Goal: Check status: Check status

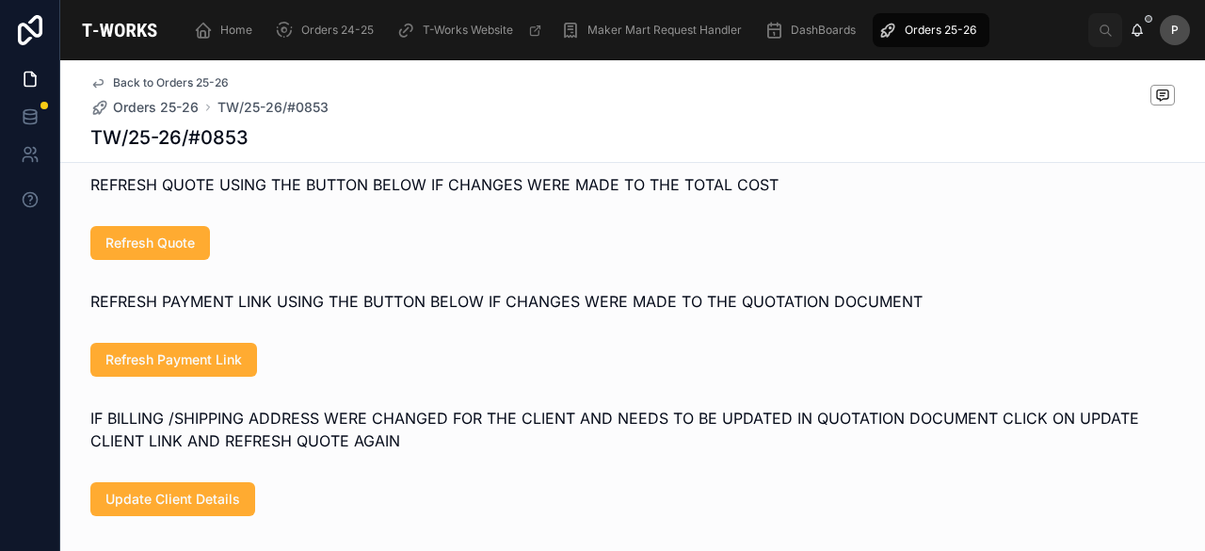
scroll to position [941, 0]
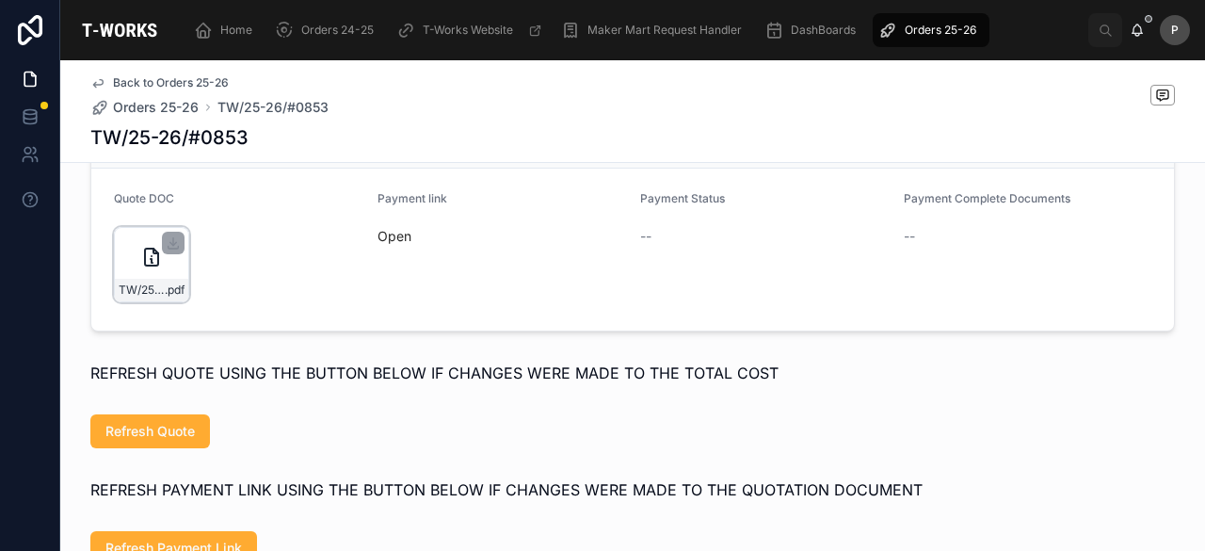
click at [160, 294] on div "TW/25-26/#0853 .pdf" at bounding box center [151, 264] width 75 height 75
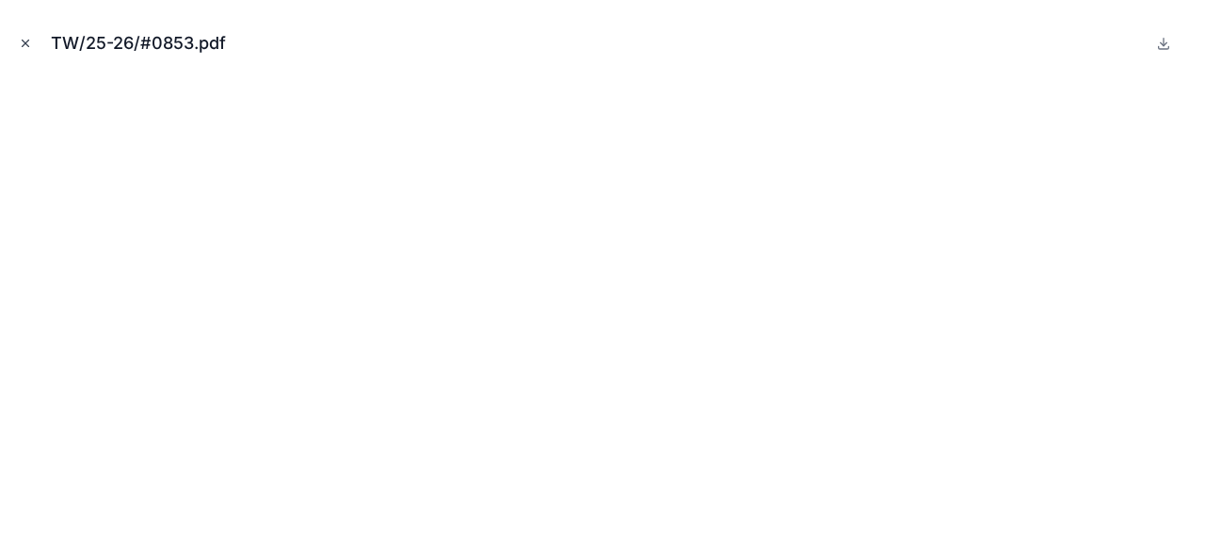
click at [24, 44] on icon "Close modal" at bounding box center [26, 43] width 7 height 7
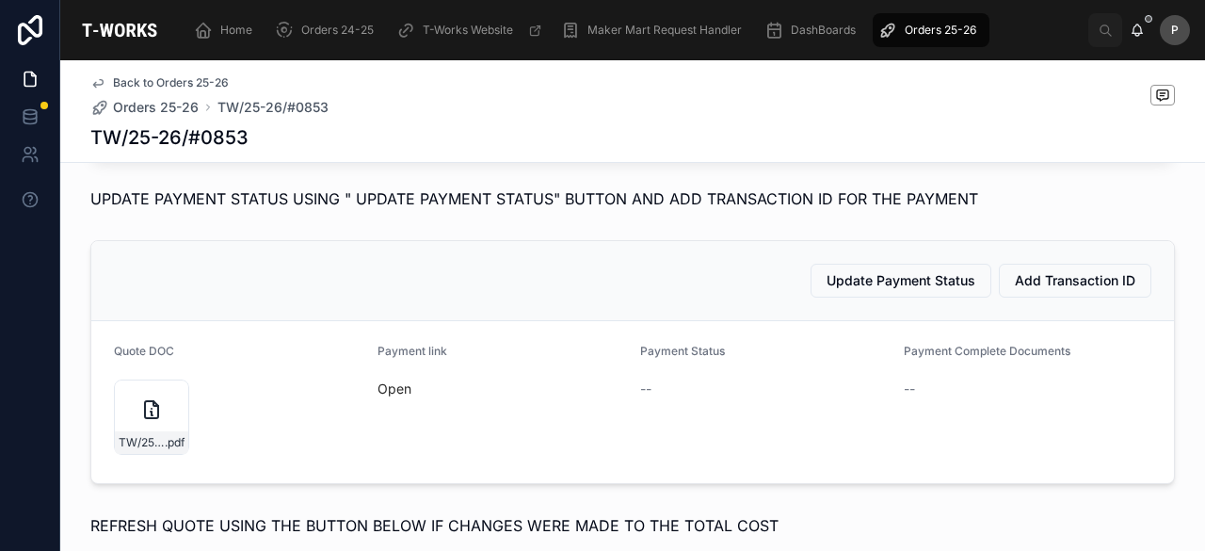
scroll to position [1036, 0]
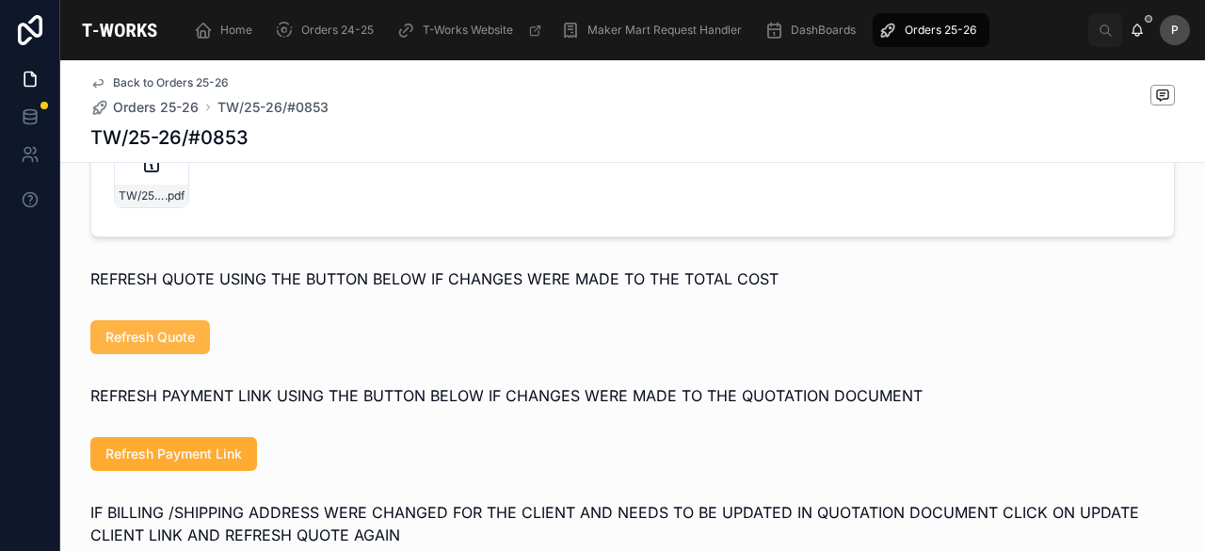
click at [178, 346] on span "Refresh Quote" at bounding box center [149, 337] width 89 height 19
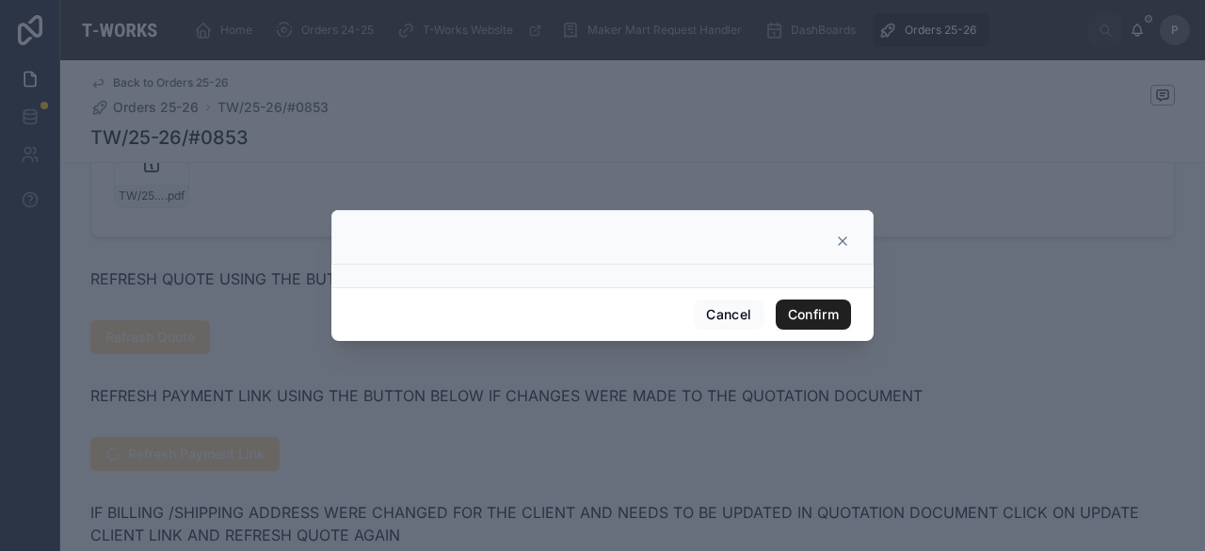
click at [802, 317] on button "Confirm" at bounding box center [813, 314] width 75 height 30
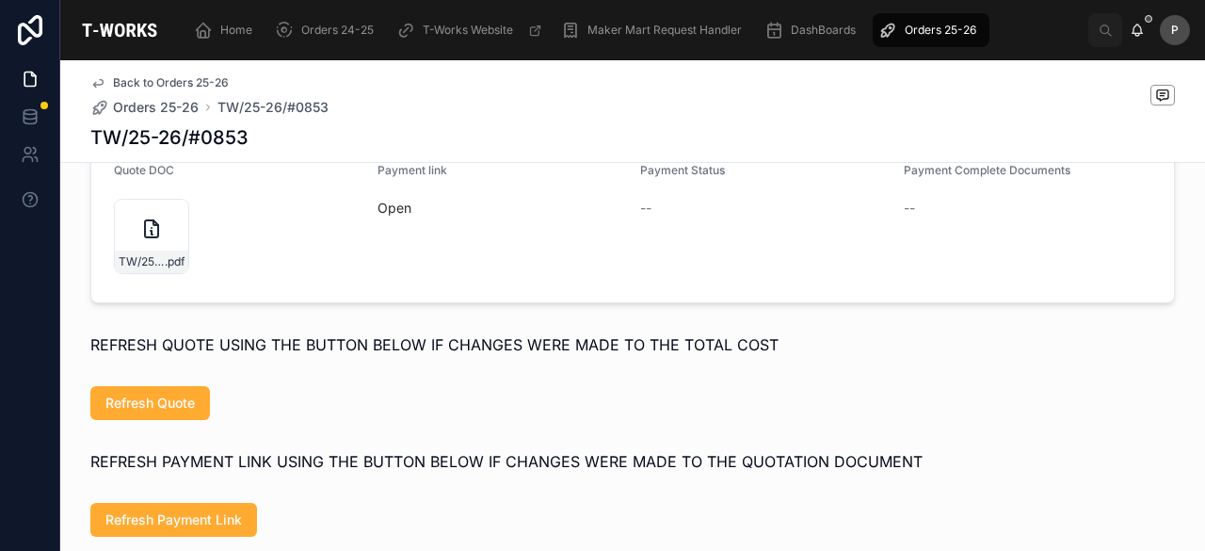
scroll to position [941, 0]
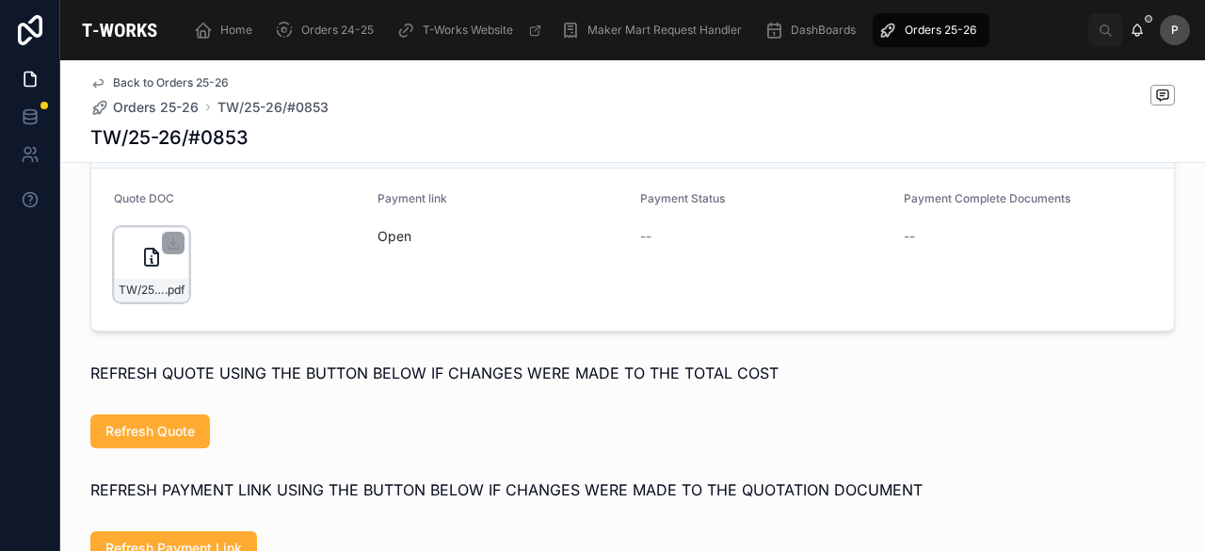
click at [171, 301] on div "TW/25-26/#0853 .pdf" at bounding box center [151, 290] width 73 height 23
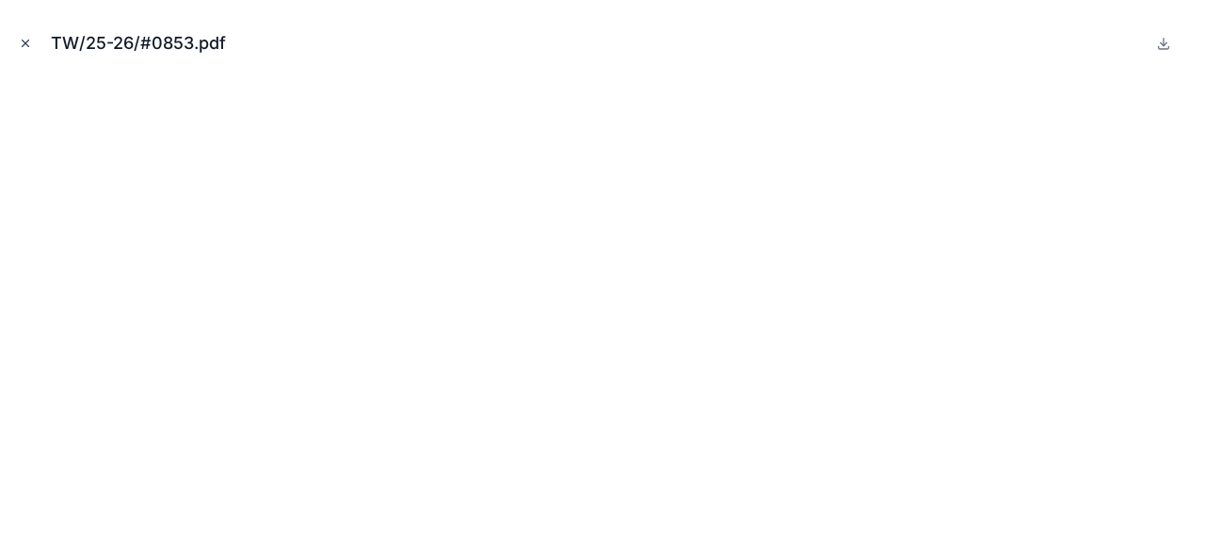
click at [30, 35] on button "Close modal" at bounding box center [25, 43] width 21 height 21
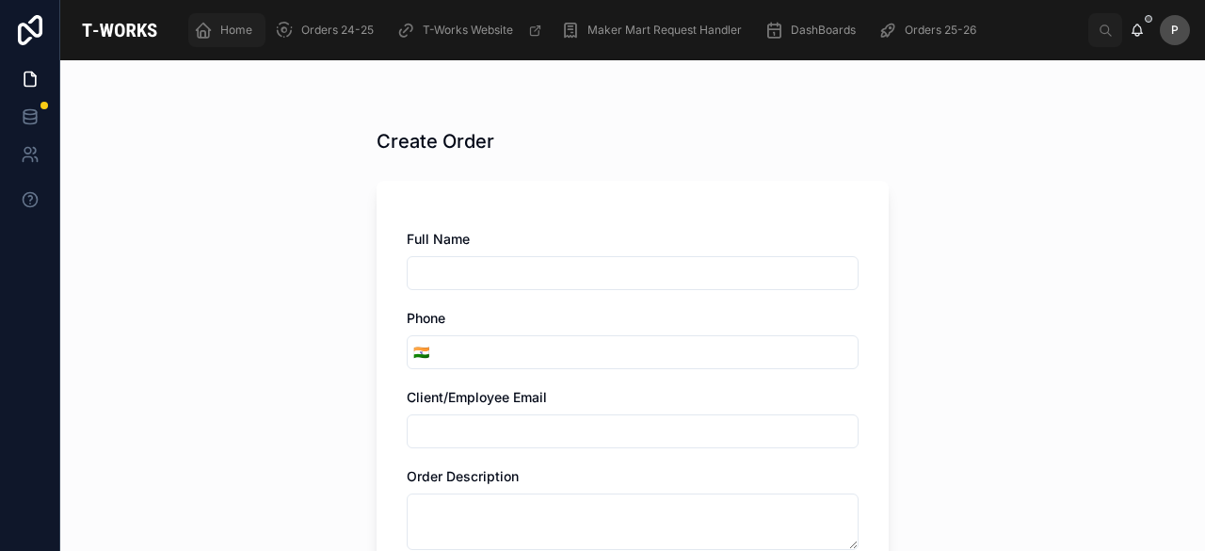
click at [240, 31] on span "Home" at bounding box center [236, 30] width 32 height 15
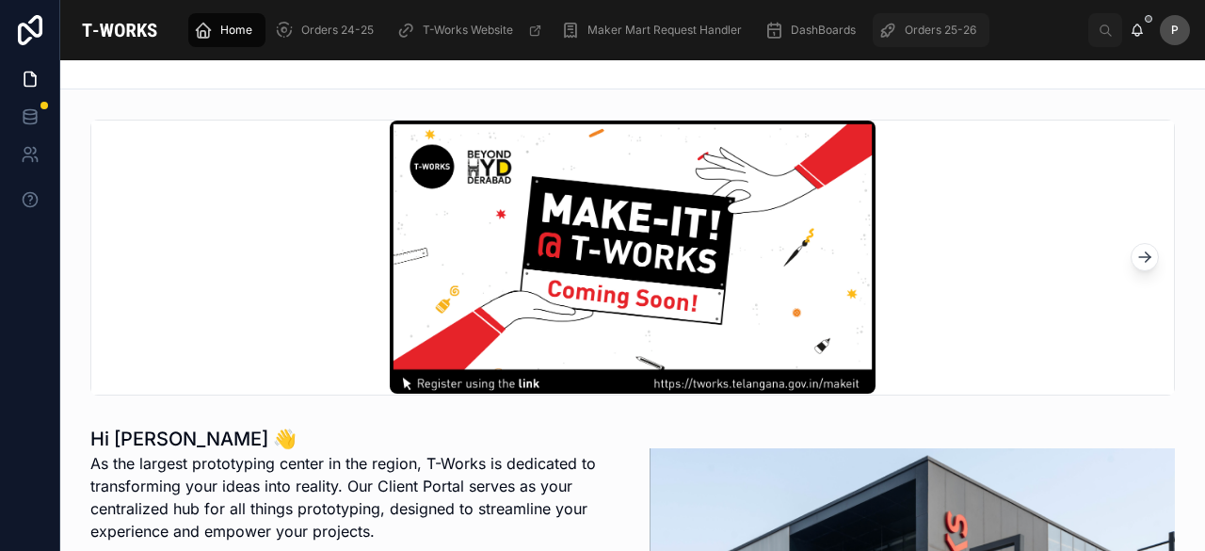
click at [930, 28] on span "Orders 25-26" at bounding box center [941, 30] width 72 height 15
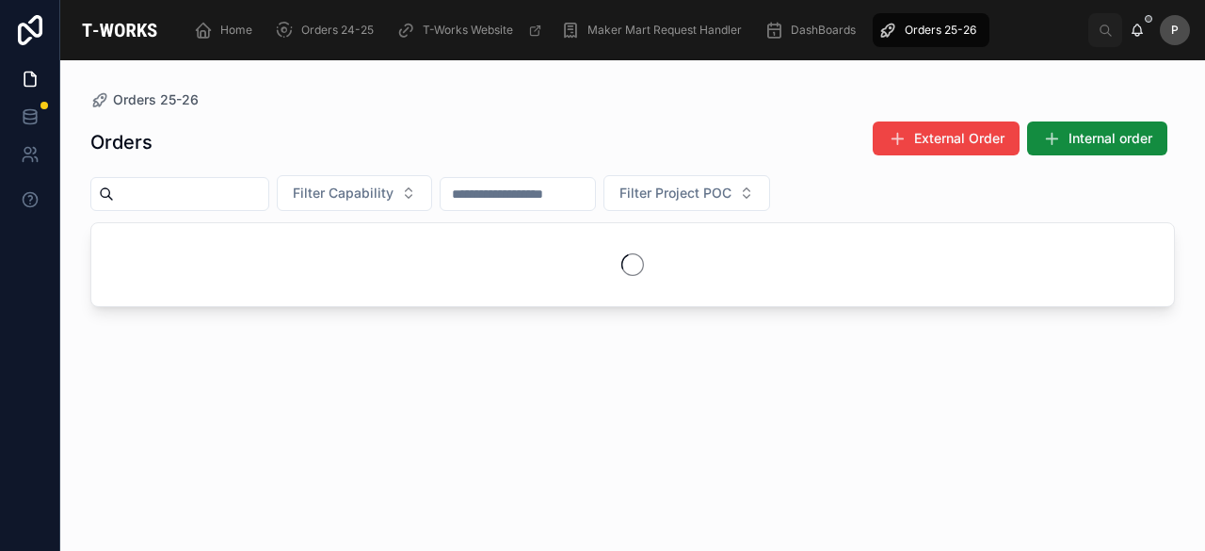
click at [268, 200] on input "text" at bounding box center [191, 194] width 154 height 26
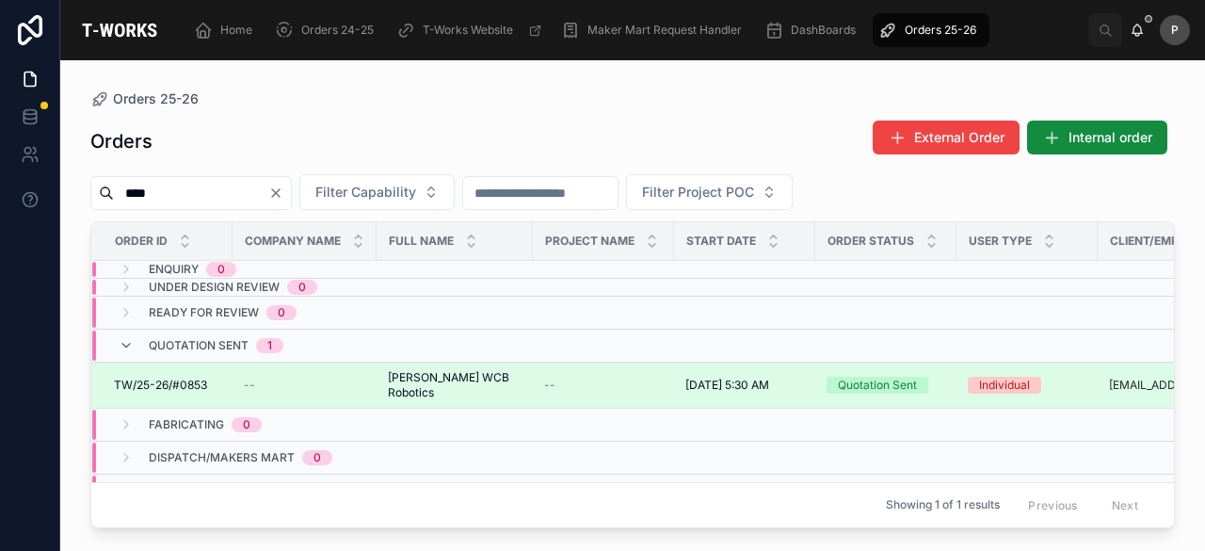
type input "****"
click at [838, 377] on div "Quotation Sent" at bounding box center [877, 385] width 79 height 17
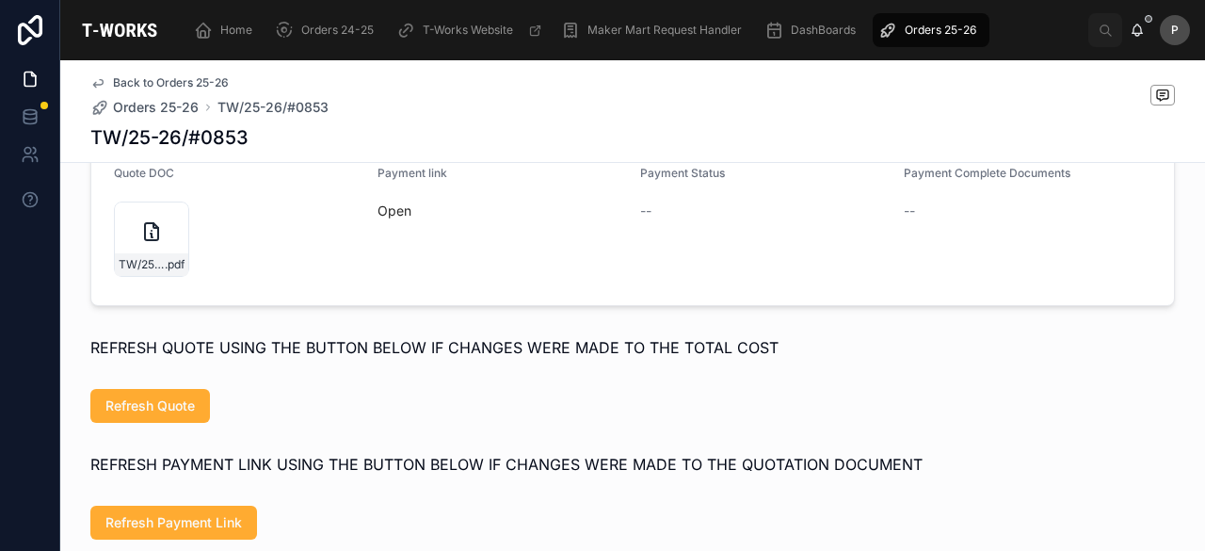
scroll to position [993, 0]
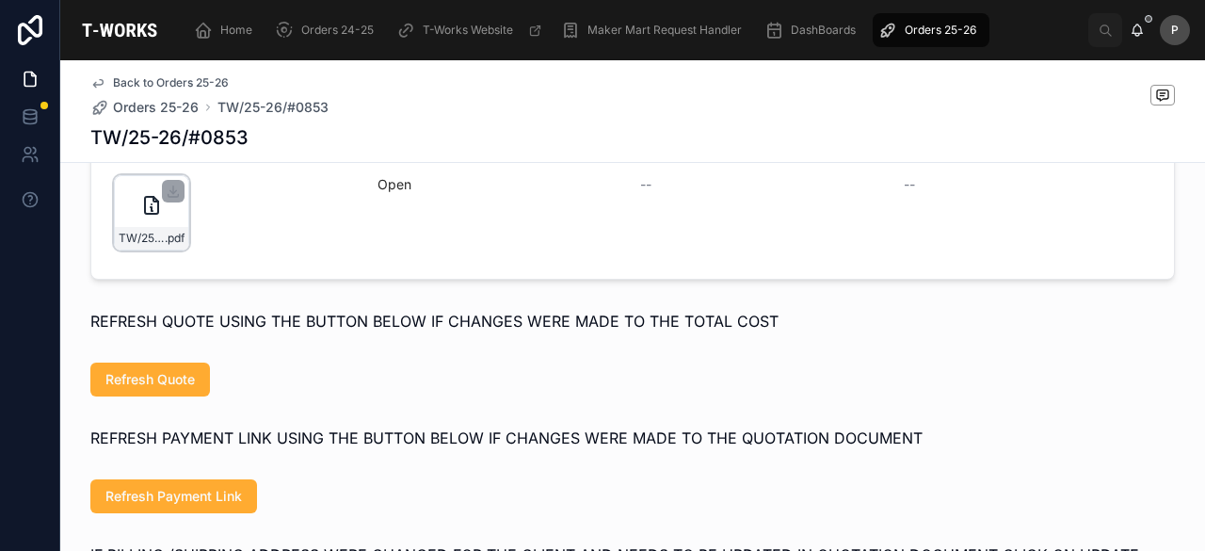
click at [161, 249] on div "TW/25-26/#0853 .pdf" at bounding box center [151, 238] width 73 height 23
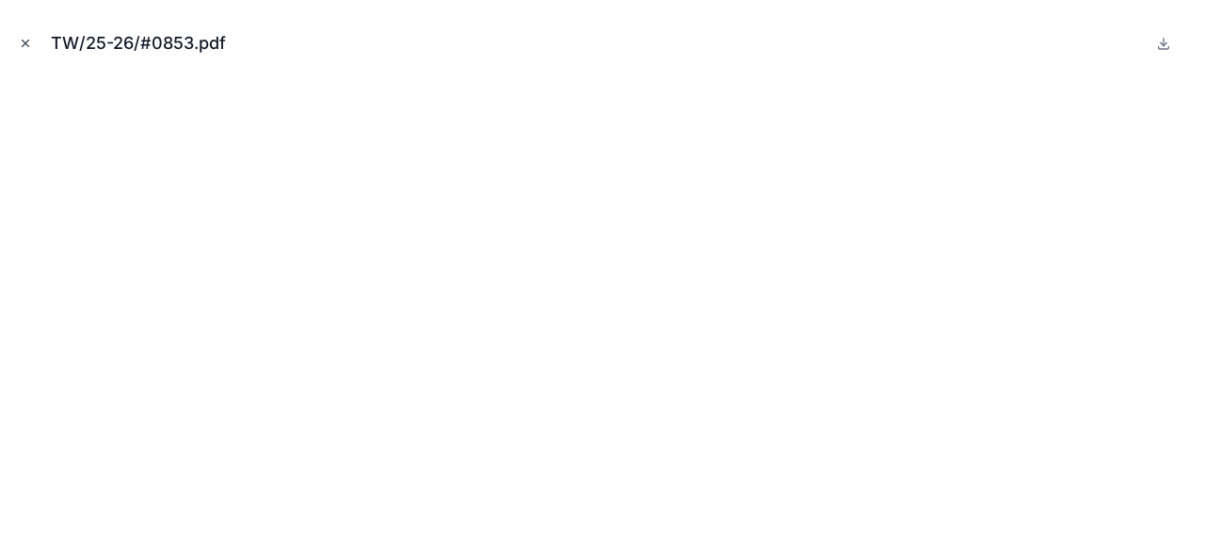
click at [21, 47] on icon "Close modal" at bounding box center [25, 43] width 13 height 13
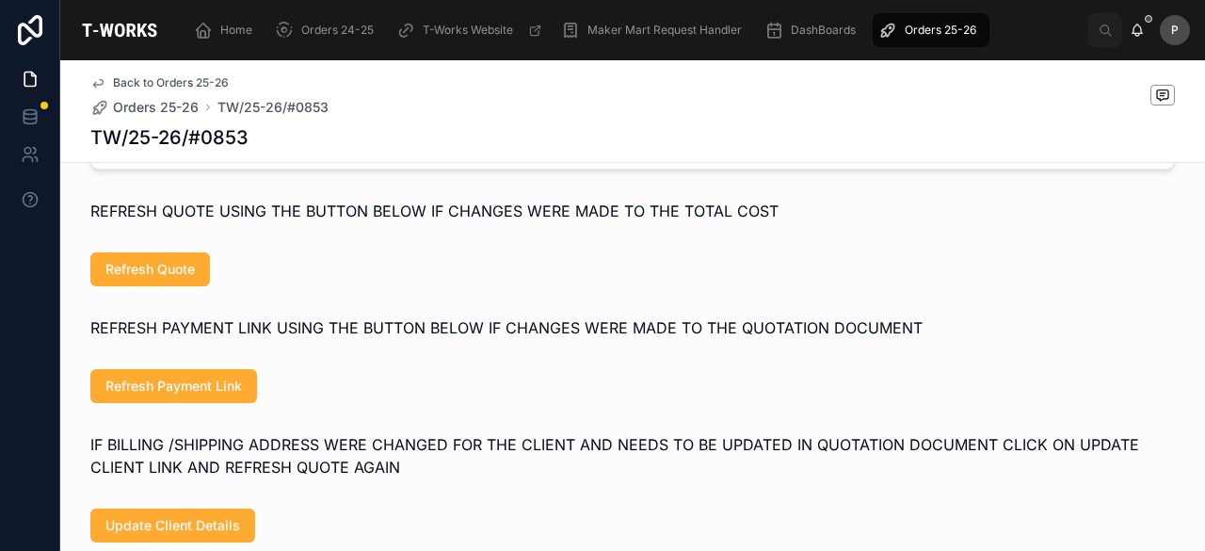
scroll to position [1276, 0]
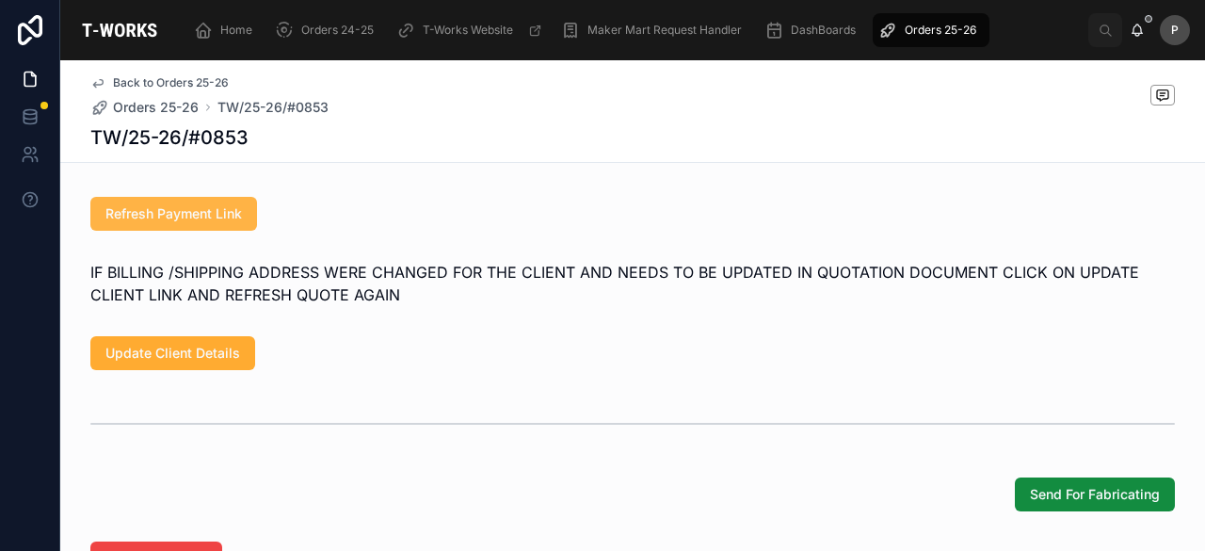
click at [193, 223] on span "Refresh Payment Link" at bounding box center [173, 213] width 137 height 19
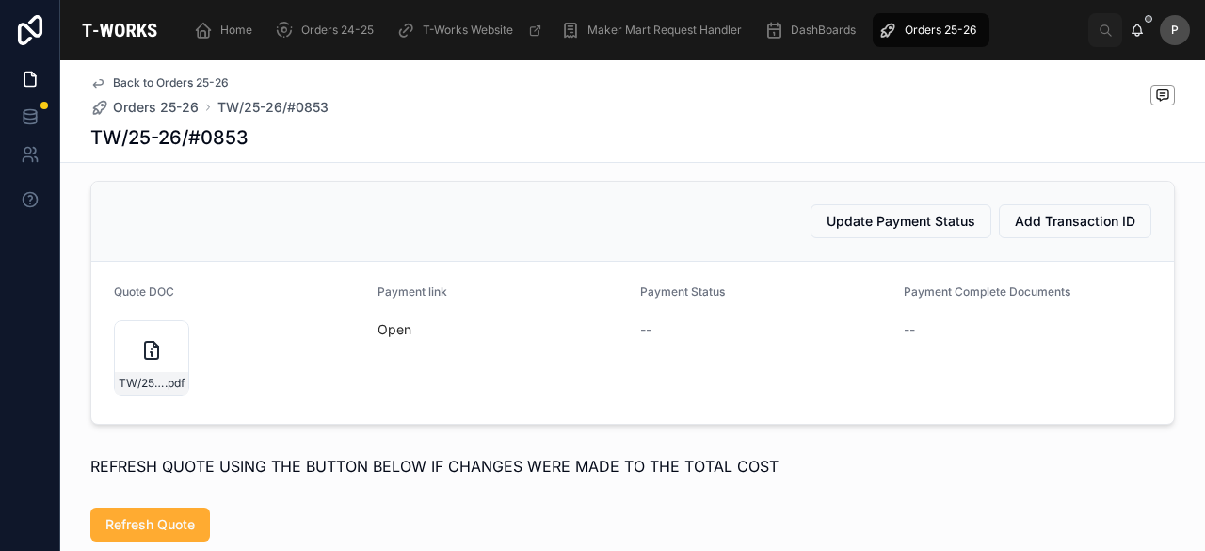
scroll to position [805, 0]
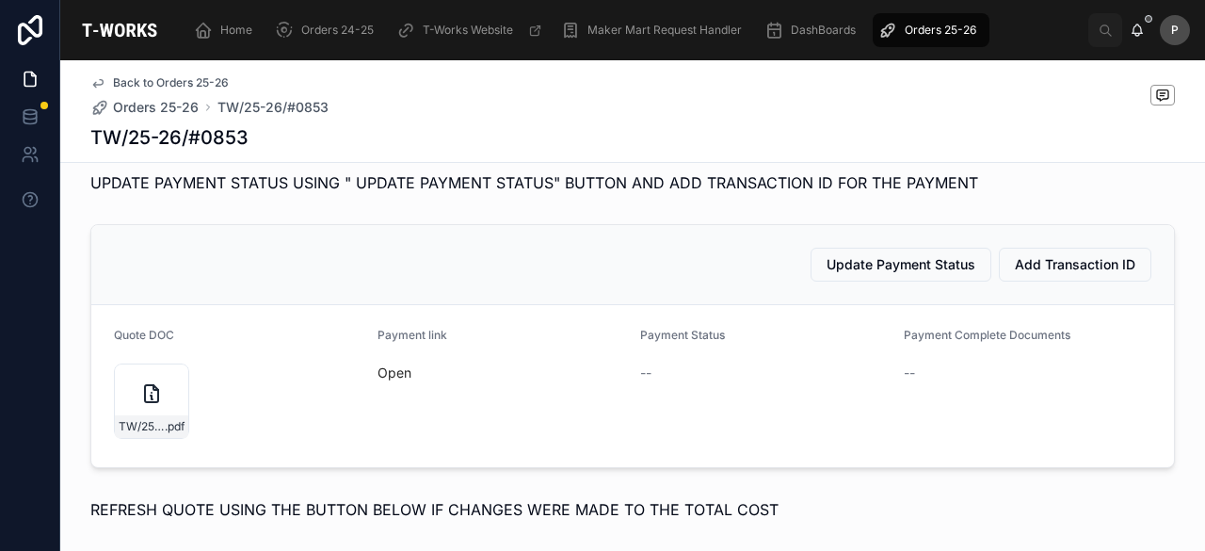
click at [380, 388] on div "Open" at bounding box center [502, 373] width 249 height 30
click at [380, 380] on link "Open" at bounding box center [395, 372] width 34 height 16
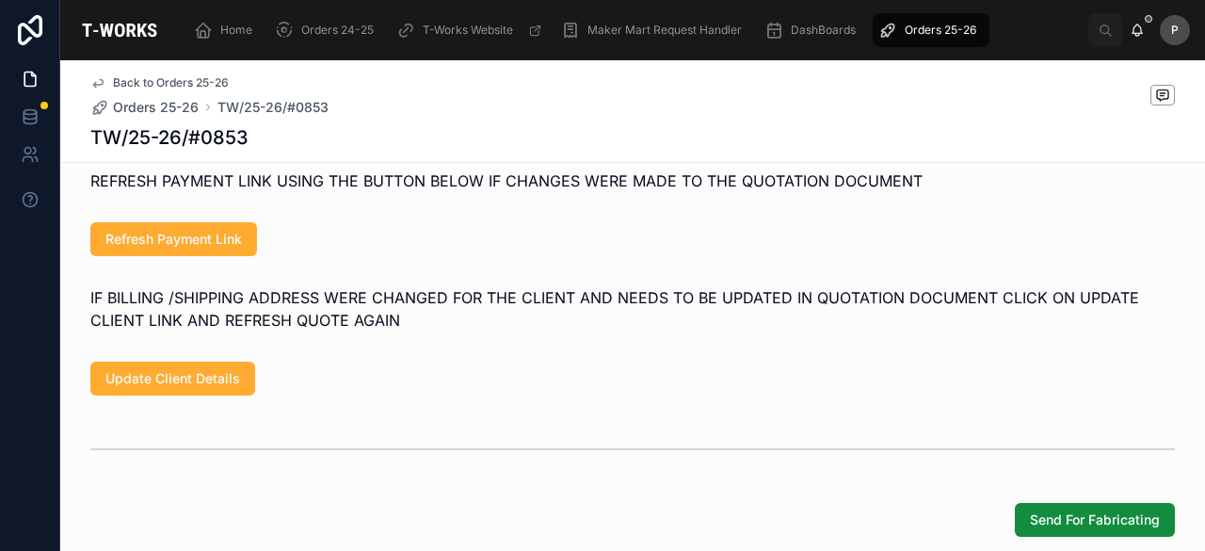
scroll to position [1276, 0]
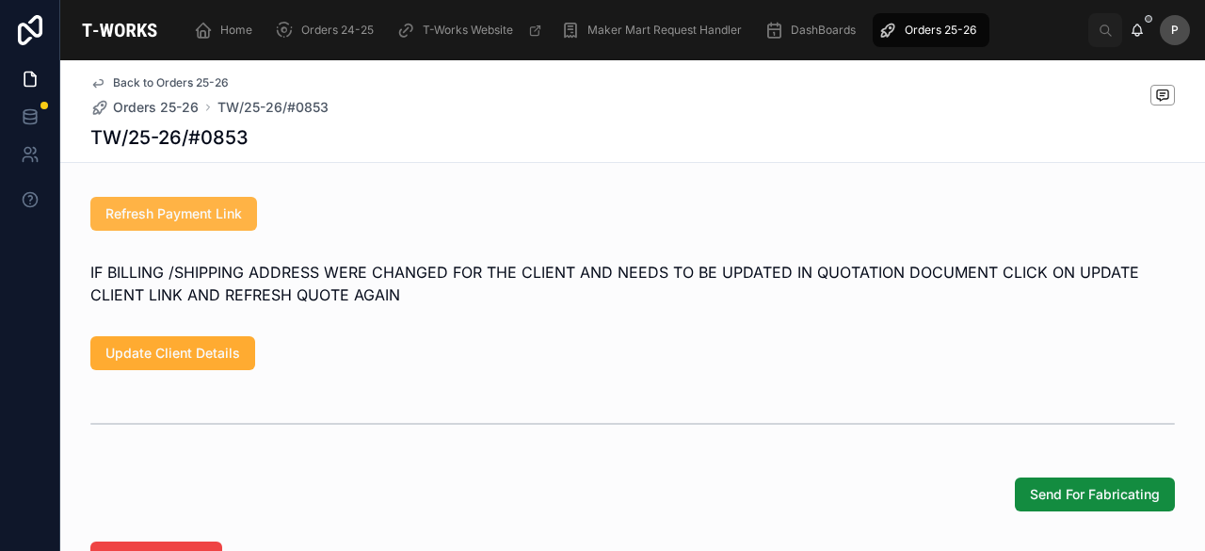
click at [235, 231] on button "Refresh Payment Link" at bounding box center [173, 214] width 167 height 34
click at [232, 223] on span "Refresh Payment Link" at bounding box center [173, 213] width 137 height 19
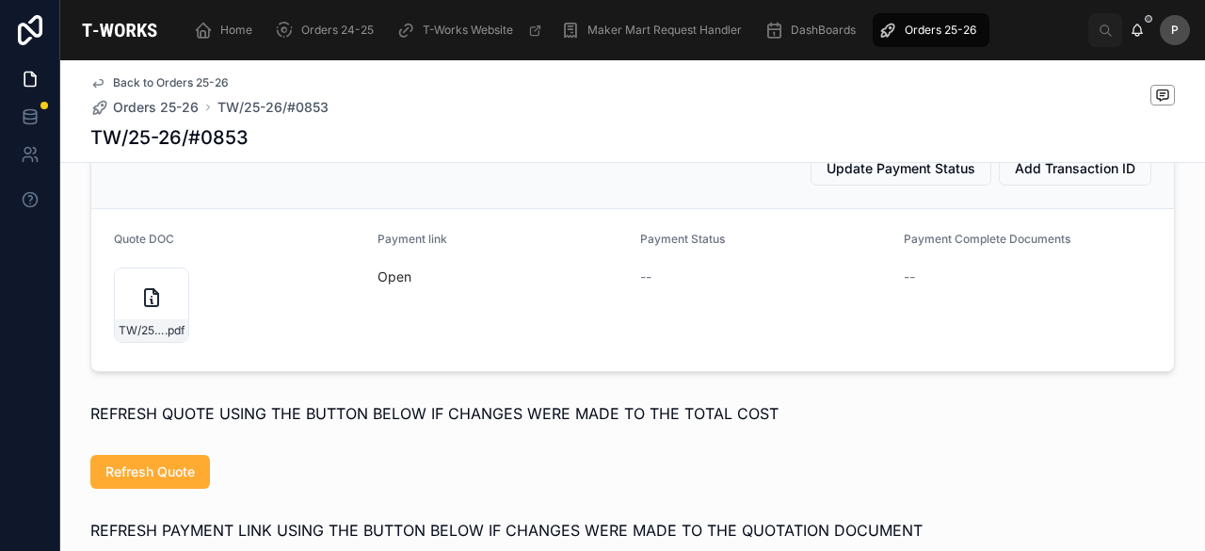
scroll to position [899, 0]
click at [385, 286] on link "Open" at bounding box center [395, 278] width 34 height 16
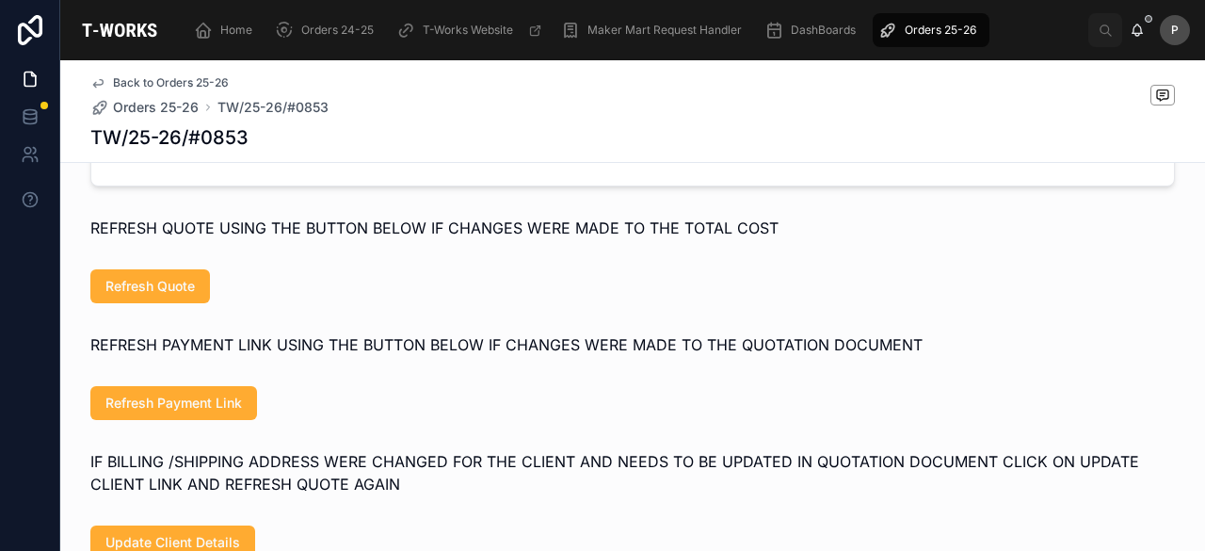
scroll to position [1087, 0]
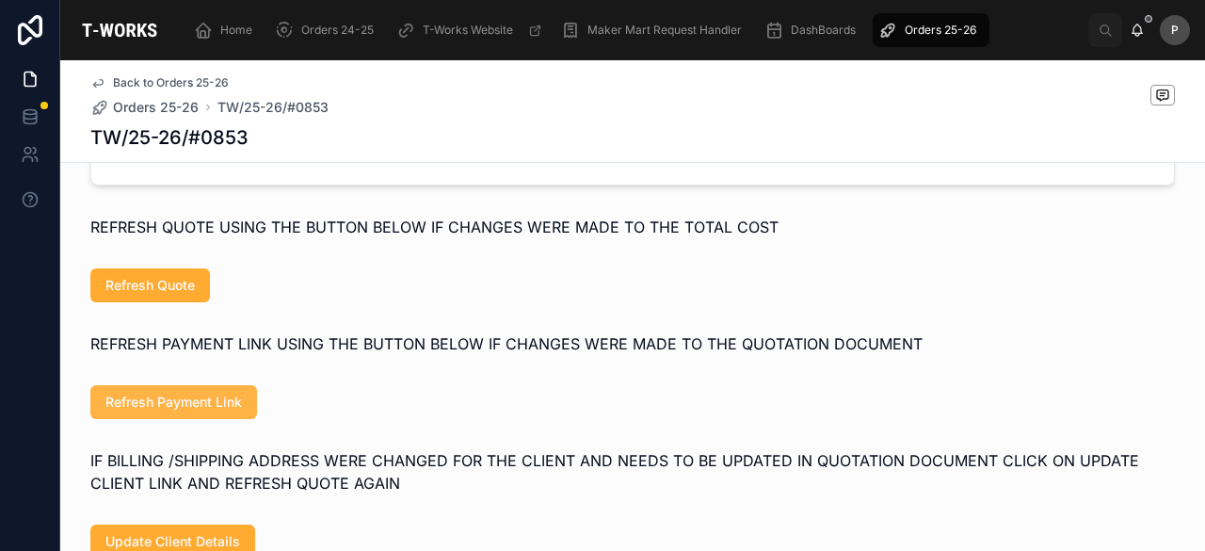
click at [222, 411] on span "Refresh Payment Link" at bounding box center [173, 402] width 137 height 19
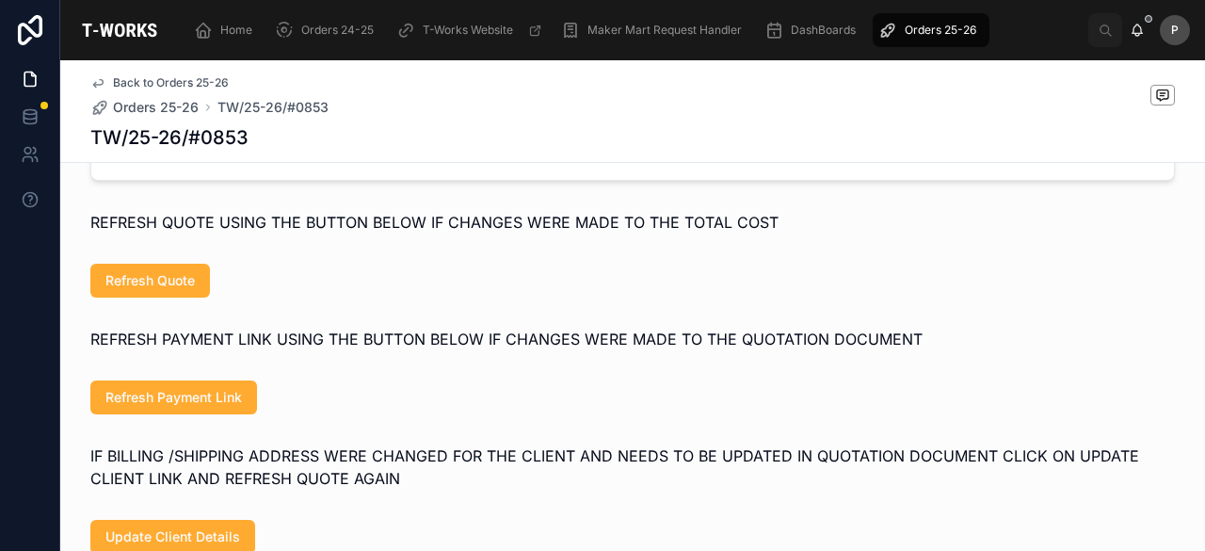
scroll to position [1182, 0]
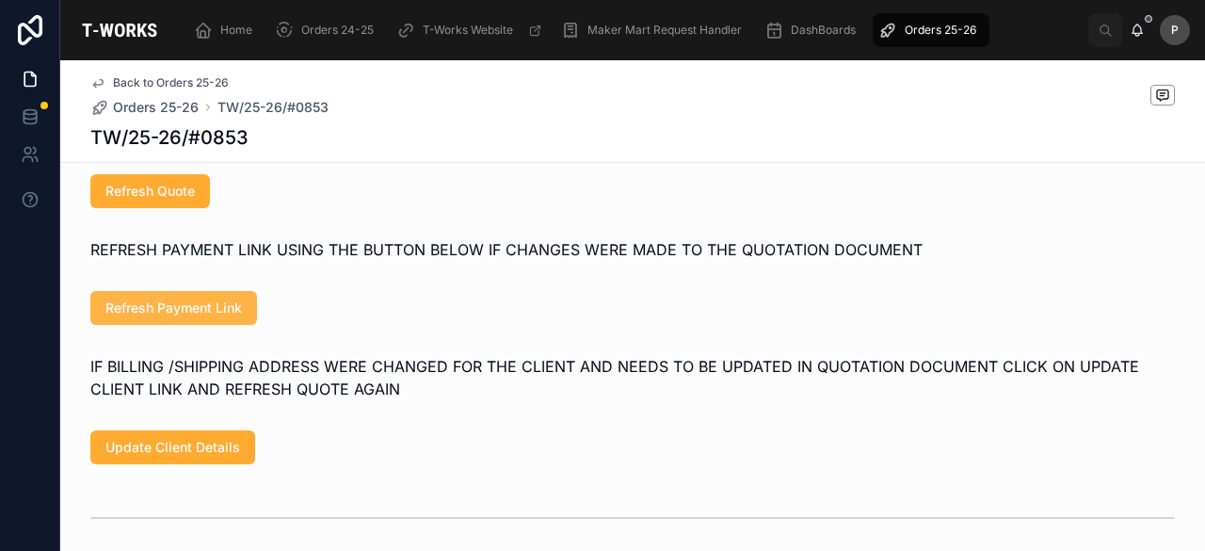
click at [205, 325] on button "Refresh Payment Link" at bounding box center [173, 308] width 167 height 34
click at [209, 317] on span "Refresh Payment Link" at bounding box center [173, 307] width 137 height 19
click at [125, 317] on span "Refresh Payment Link" at bounding box center [173, 307] width 137 height 19
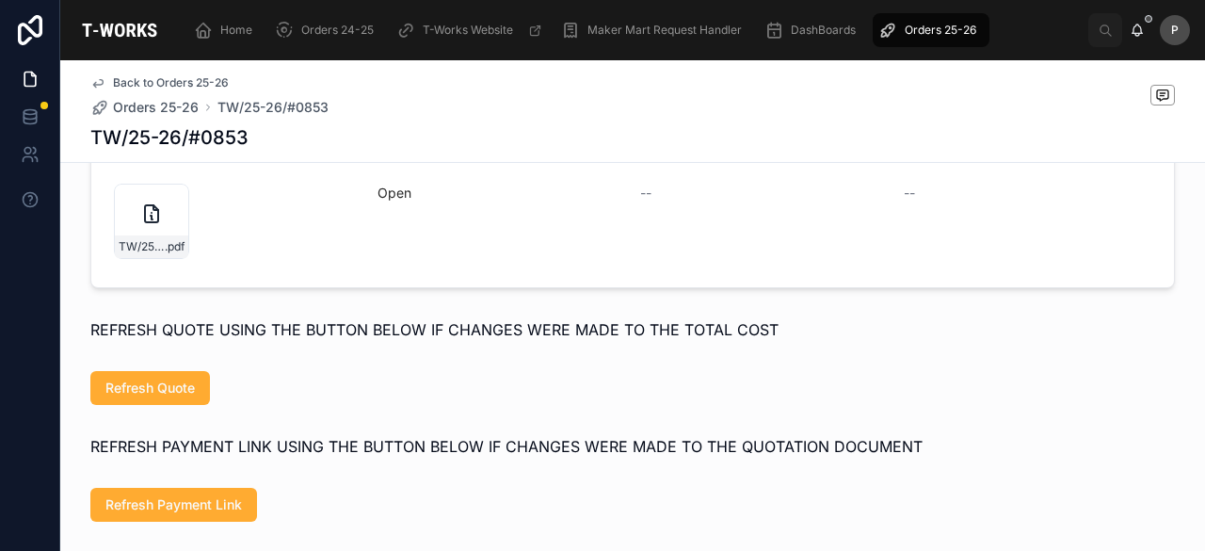
scroll to position [993, 0]
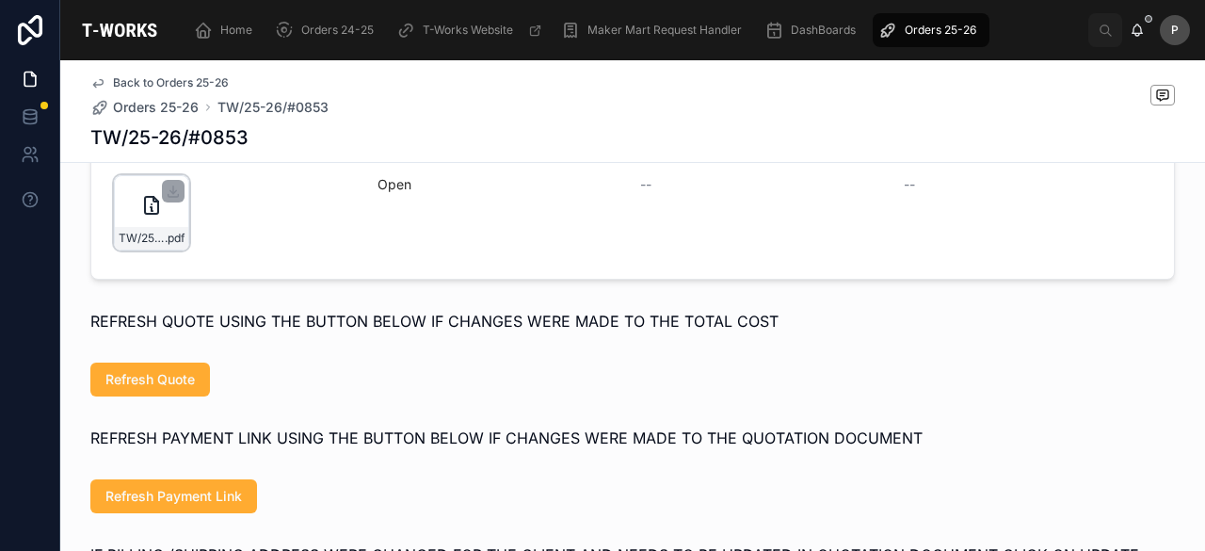
click at [171, 243] on div "TW/25-26/#0853 .pdf" at bounding box center [151, 212] width 75 height 75
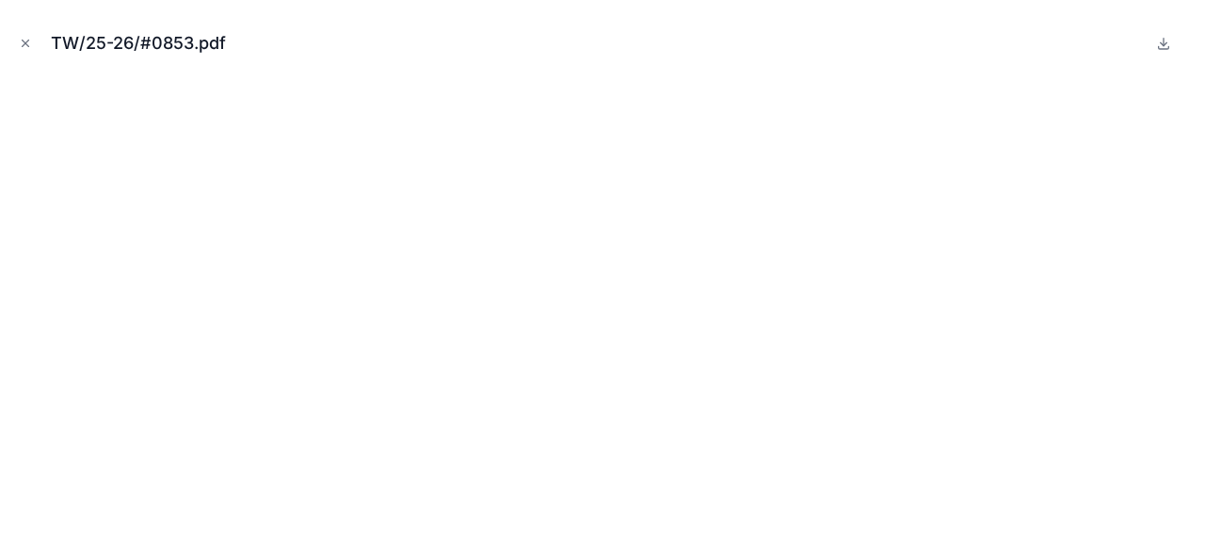
drag, startPoint x: 31, startPoint y: 35, endPoint x: 57, endPoint y: 11, distance: 35.3
click at [31, 35] on button "Close modal" at bounding box center [25, 43] width 21 height 21
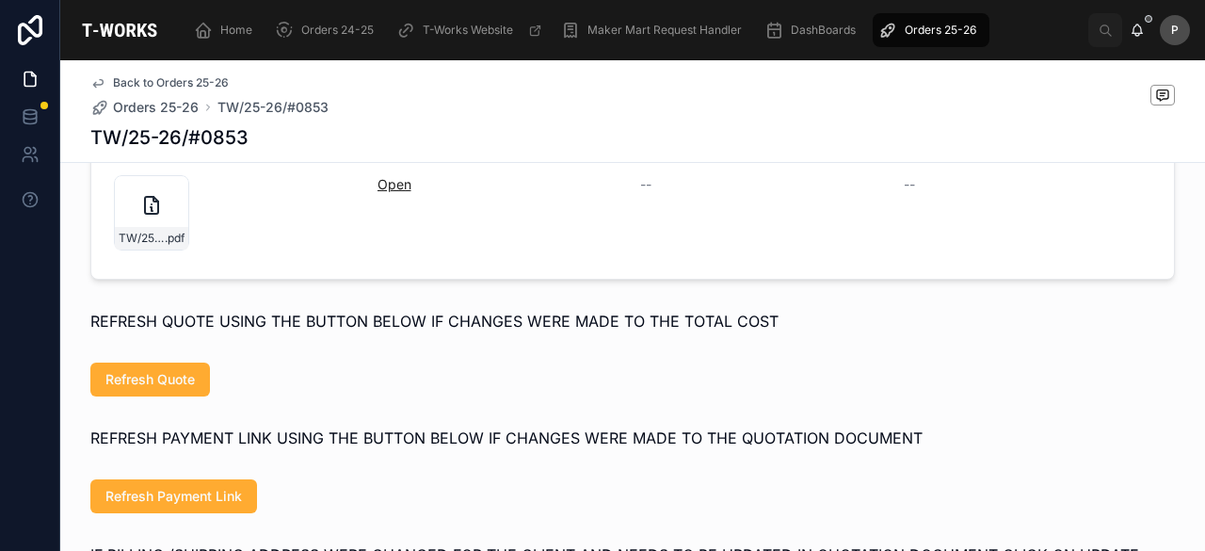
click at [397, 192] on link "Open" at bounding box center [395, 184] width 34 height 16
